Goal: Find specific page/section: Find specific page/section

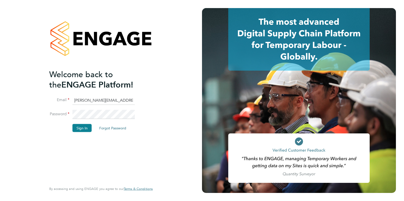
click at [163, 86] on div "Welcome back to the ENGAGE Platform! Email Hugo.Slattery@vistry.co.uk Password …" at bounding box center [101, 100] width 202 height 201
click at [78, 125] on button "Sign In" at bounding box center [81, 128] width 19 height 8
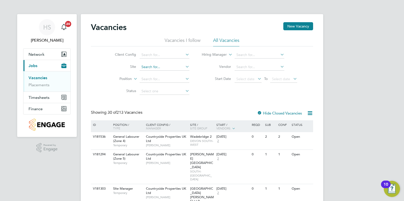
click at [146, 68] on input at bounding box center [165, 67] width 50 height 7
click at [148, 70] on li "[GEOGRAPHIC_DATA]" at bounding box center [164, 73] width 50 height 7
type input "[GEOGRAPHIC_DATA]"
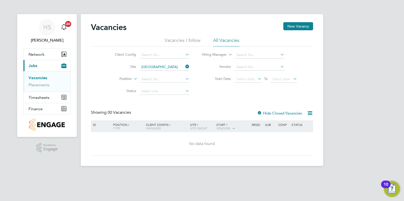
click at [101, 72] on li "Site [GEOGRAPHIC_DATA]" at bounding box center [148, 67] width 95 height 12
click at [170, 90] on input at bounding box center [165, 91] width 50 height 7
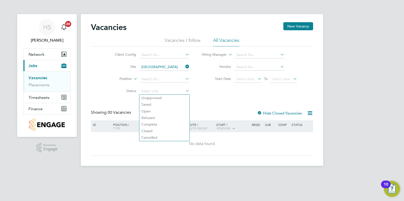
click at [240, 100] on div "Vacancies New Vacancy Vacancies I follow All Vacancies Client Config Site Redru…" at bounding box center [202, 89] width 222 height 134
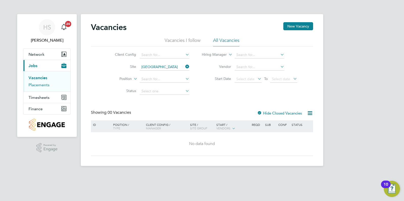
click at [43, 85] on link "Placements" at bounding box center [39, 85] width 21 height 5
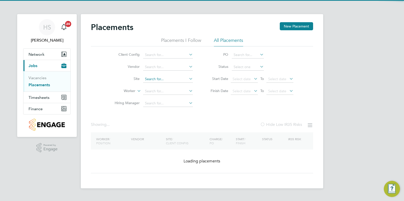
click at [172, 72] on li "Vendor" at bounding box center [151, 67] width 95 height 12
click at [171, 78] on input at bounding box center [168, 79] width 50 height 7
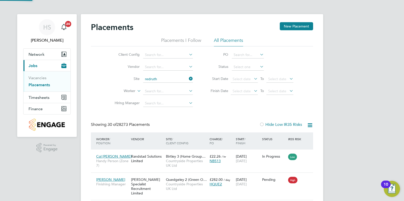
click at [177, 85] on li "[GEOGRAPHIC_DATA]" at bounding box center [168, 86] width 50 height 7
type input "[GEOGRAPHIC_DATA]"
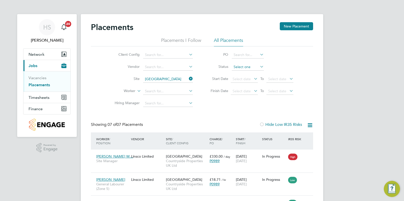
click at [241, 67] on input at bounding box center [248, 67] width 32 height 7
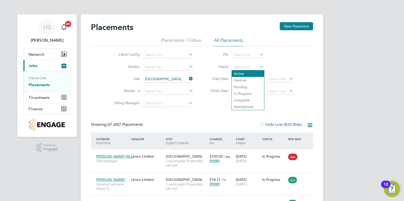
click at [249, 74] on li "Active" at bounding box center [248, 73] width 32 height 7
type input "Active"
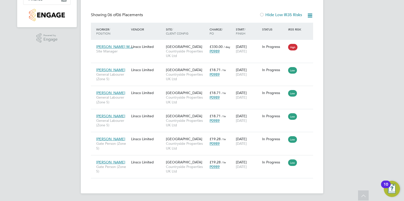
drag, startPoint x: 344, startPoint y: 61, endPoint x: 378, endPoint y: 10, distance: 61.4
click at [344, 61] on div "HS [PERSON_NAME] Notifications 20 Applications: Network Team Members Sites Work…" at bounding box center [202, 46] width 404 height 312
